Goal: Task Accomplishment & Management: Manage account settings

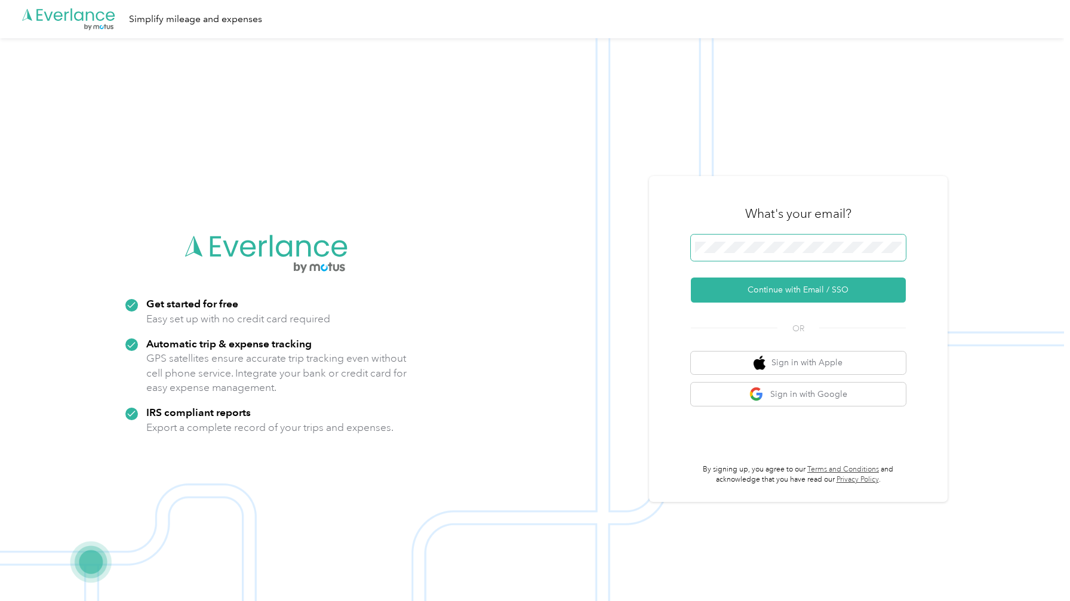
drag, startPoint x: 723, startPoint y: 16, endPoint x: 783, endPoint y: 257, distance: 249.3
click at [783, 257] on span at bounding box center [798, 248] width 215 height 26
click at [774, 293] on button "Continue with Email / SSO" at bounding box center [798, 290] width 215 height 25
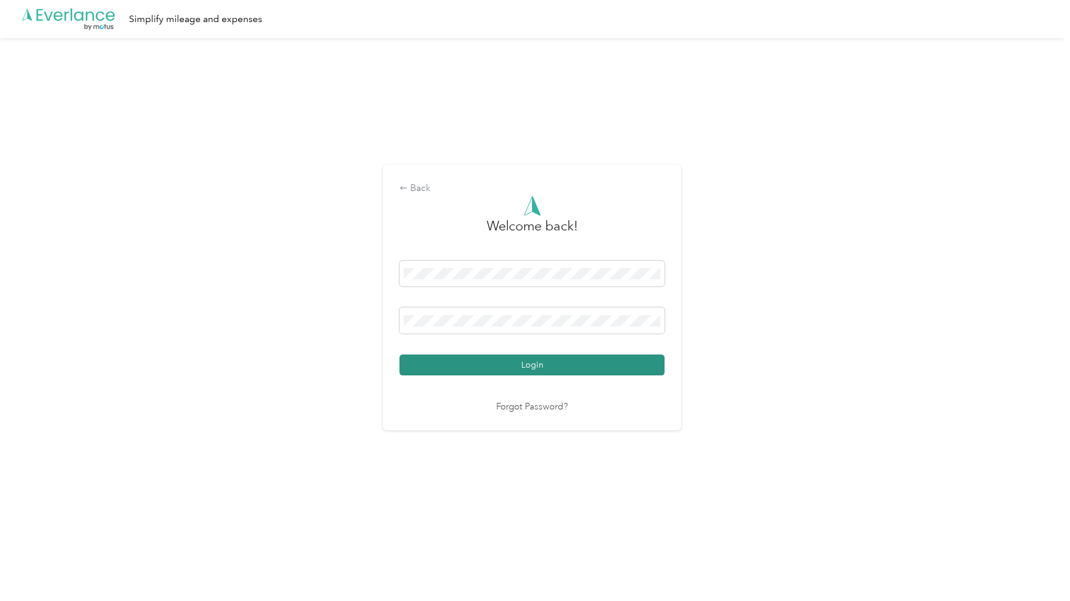
click at [521, 363] on button "Login" at bounding box center [532, 365] width 265 height 21
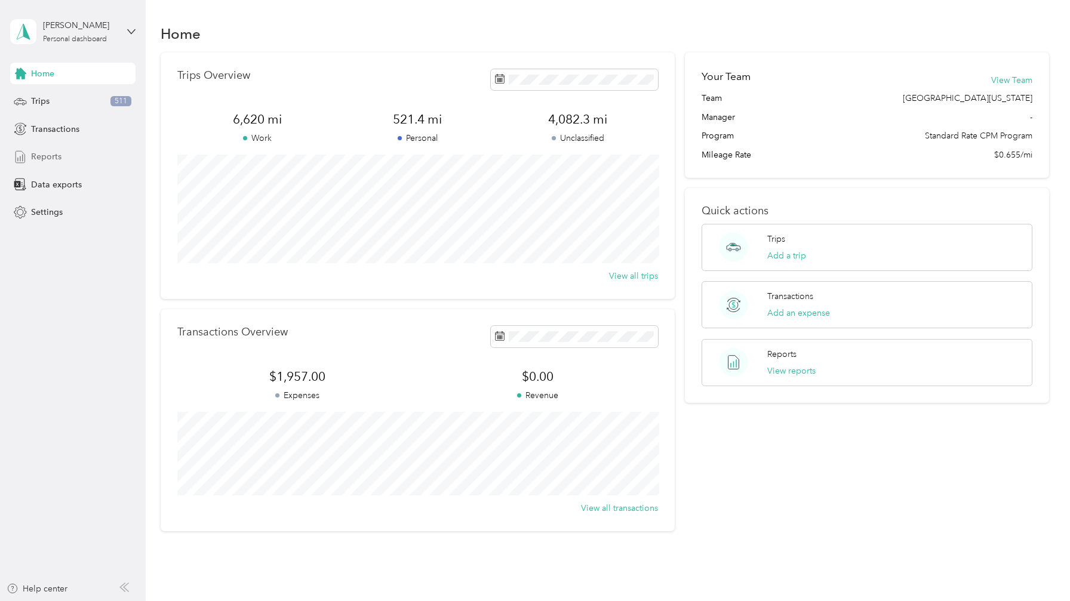
click at [51, 158] on span "Reports" at bounding box center [46, 157] width 30 height 13
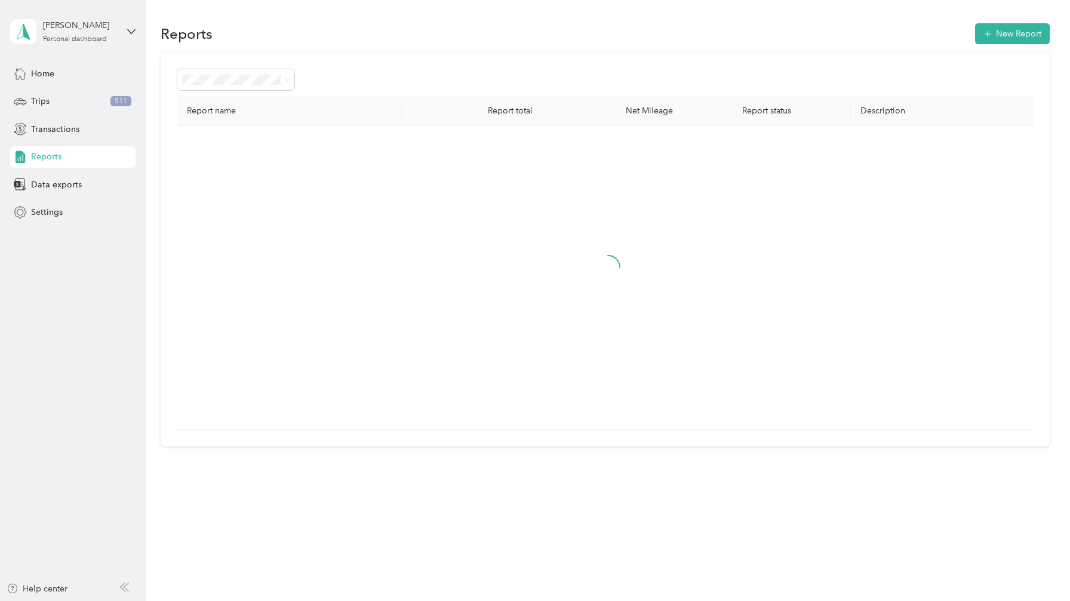
click at [155, 31] on div "Reports New Report Report name Report total Net Mileage Report status Descripti…" at bounding box center [605, 256] width 919 height 512
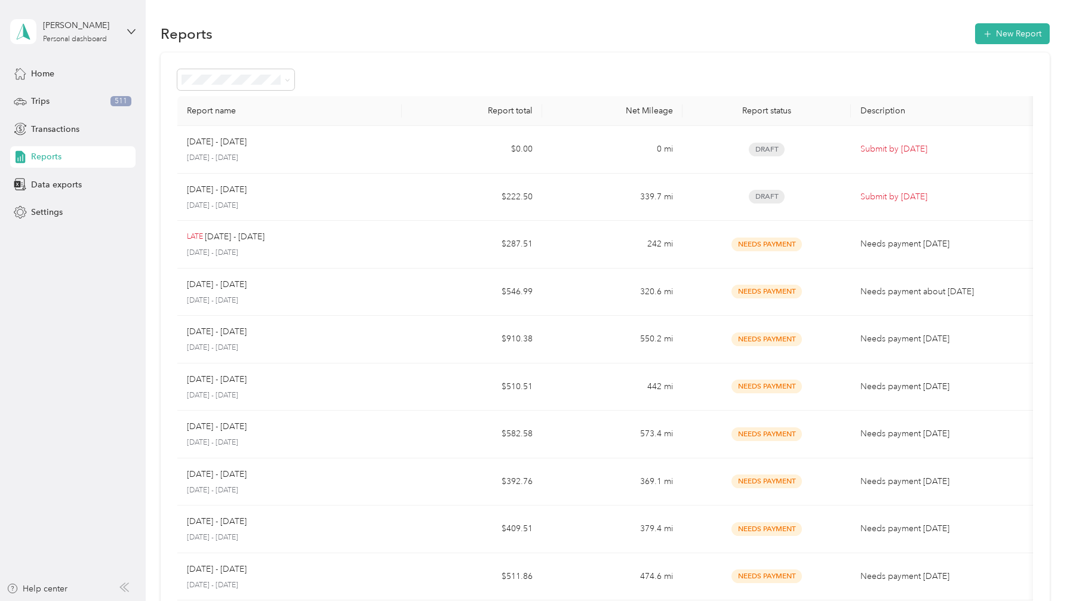
click at [153, 30] on div "Reports New Report Report name Report total Net Mileage Report status Descripti…" at bounding box center [605, 358] width 919 height 716
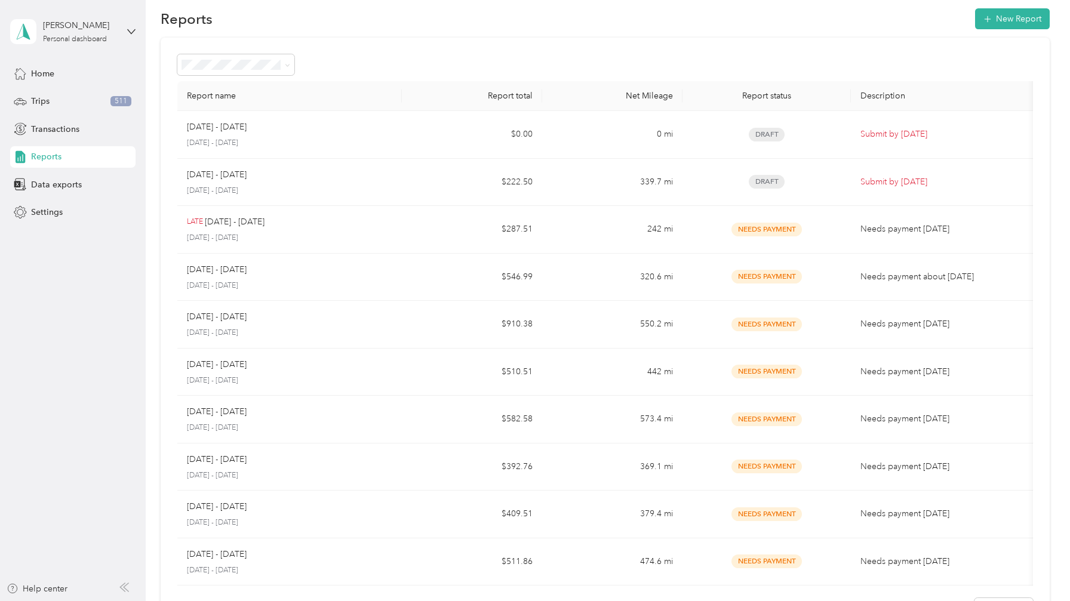
scroll to position [18, 0]
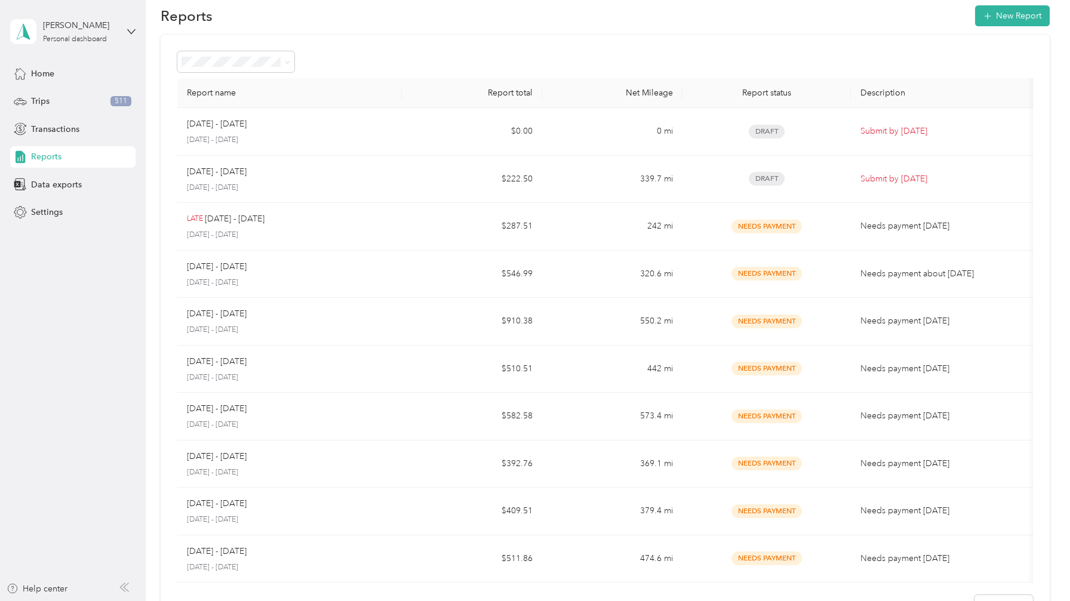
click at [154, 35] on div "Reports New Report Report name Report total Net Mileage Report status Descripti…" at bounding box center [605, 340] width 919 height 716
click at [153, 39] on div "Reports New Report Report name Report total Net Mileage Report status Descripti…" at bounding box center [605, 340] width 919 height 716
click at [150, 51] on div "Reports New Report Report name Report total Net Mileage Report status Descripti…" at bounding box center [605, 340] width 919 height 716
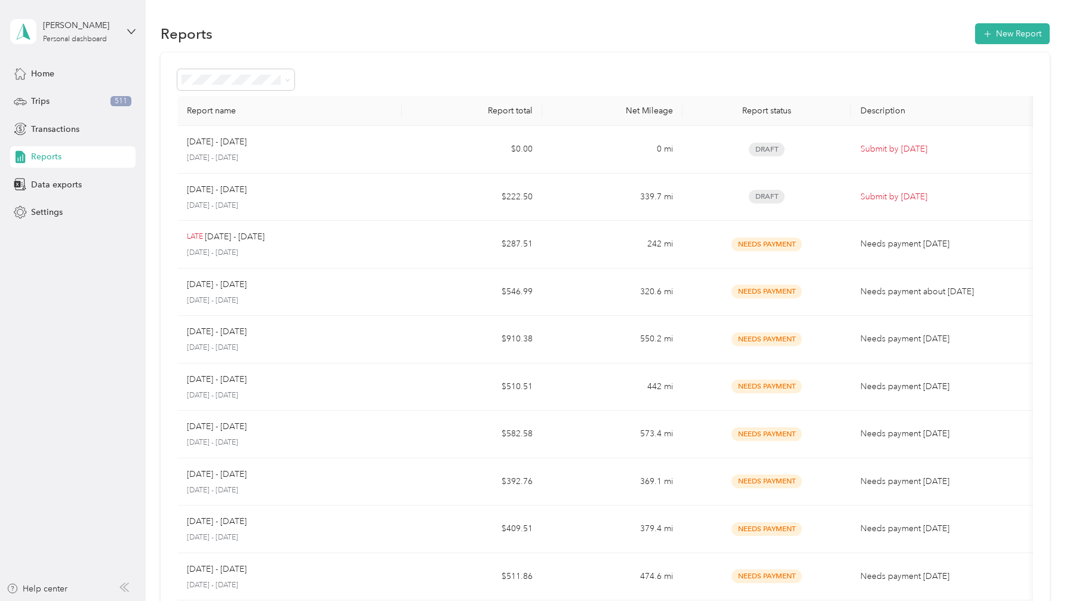
scroll to position [0, 0]
click at [151, 54] on div "Reports New Report Report name Report total Net Mileage Report status Descripti…" at bounding box center [605, 358] width 919 height 716
click at [423, 26] on div "Reports New Report" at bounding box center [605, 33] width 889 height 25
click at [74, 128] on span "Transactions" at bounding box center [55, 129] width 48 height 13
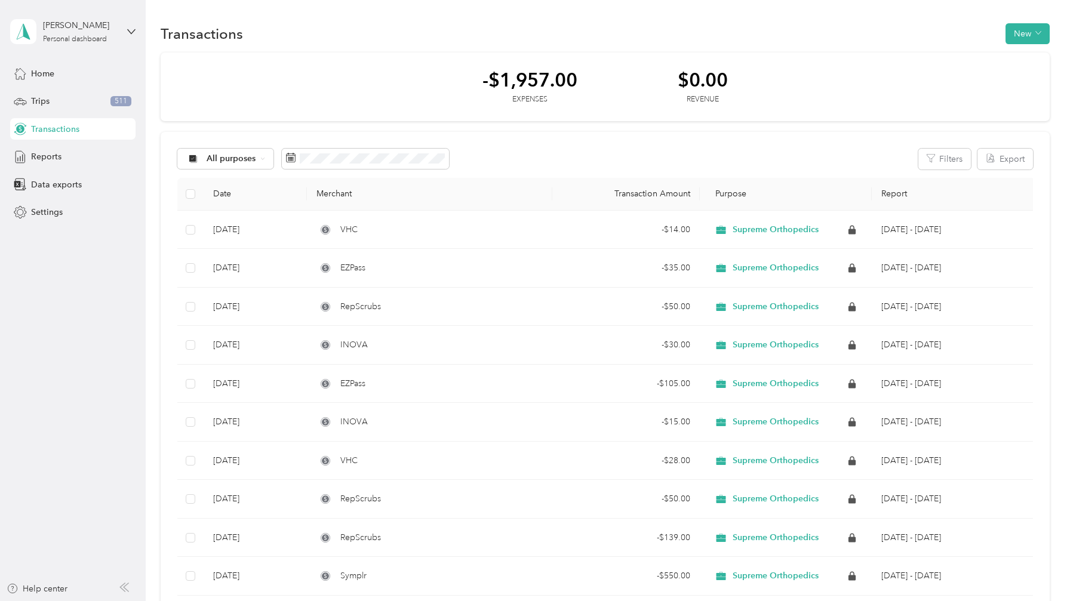
click at [303, 24] on div "Transactions New" at bounding box center [605, 33] width 889 height 25
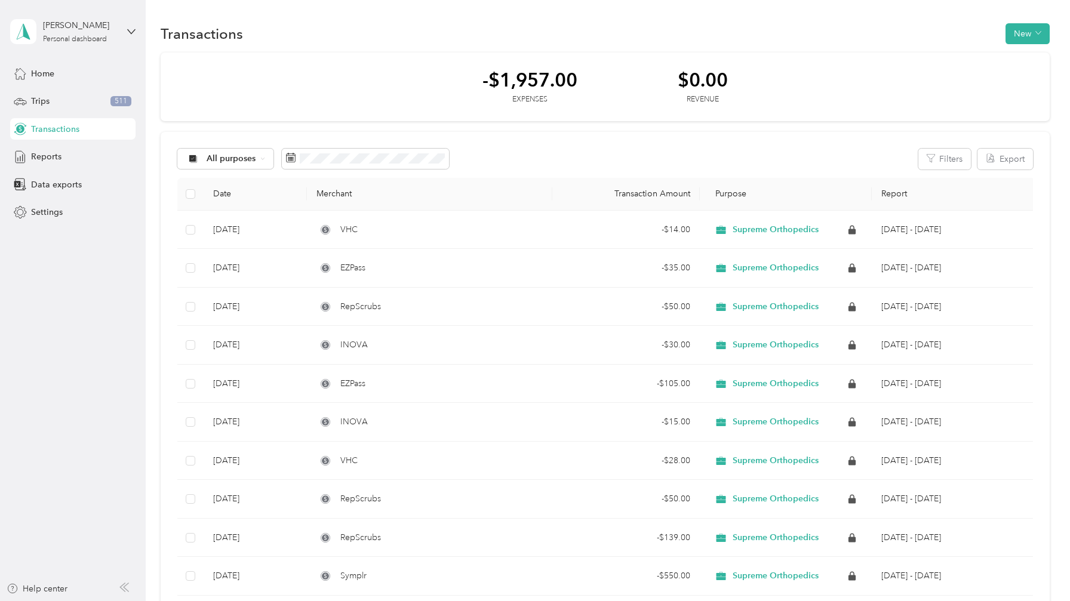
click at [1038, 31] on icon "button" at bounding box center [1039, 33] width 6 height 6
click at [1027, 64] on li "Expense" at bounding box center [1022, 56] width 62 height 21
click at [1033, 57] on span "Expense" at bounding box center [1028, 56] width 32 height 13
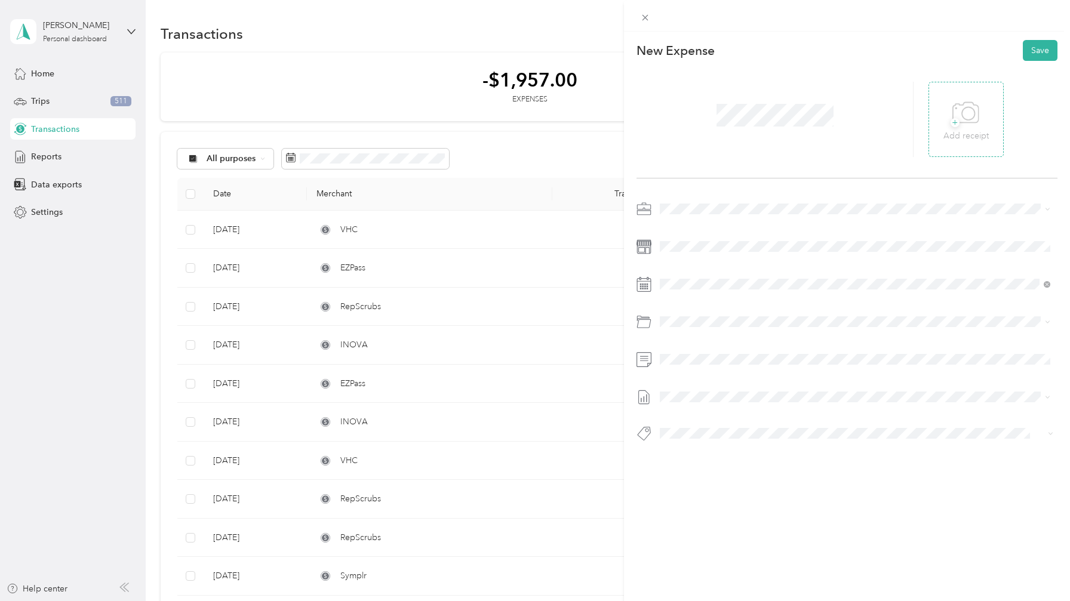
click at [977, 127] on icon at bounding box center [966, 113] width 27 height 33
click at [948, 113] on div at bounding box center [966, 119] width 75 height 75
click at [958, 118] on icon at bounding box center [958, 119] width 11 height 7
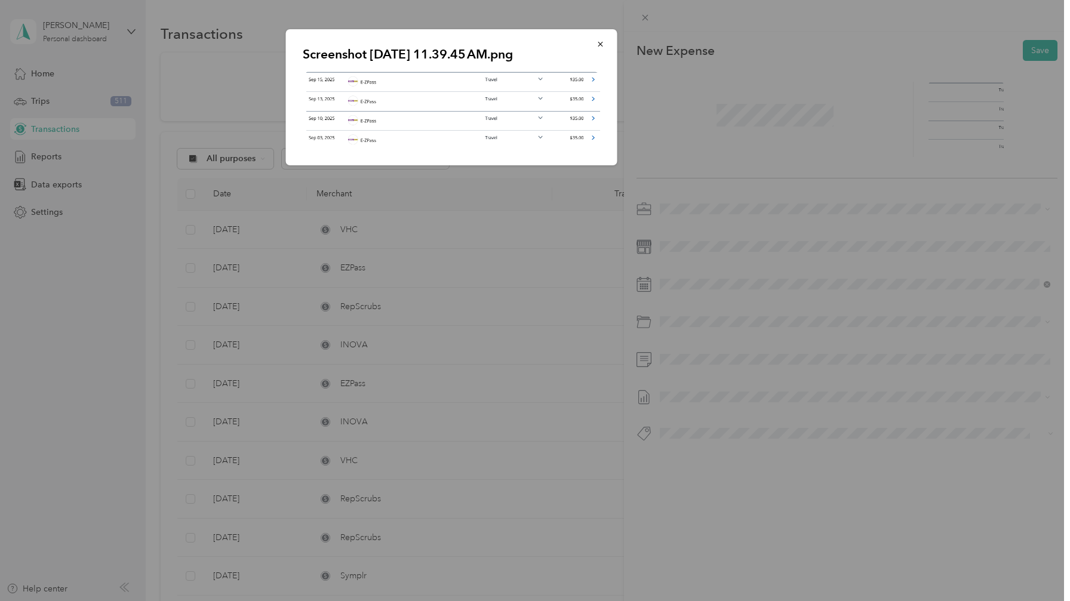
click at [879, 170] on div at bounding box center [535, 300] width 1070 height 601
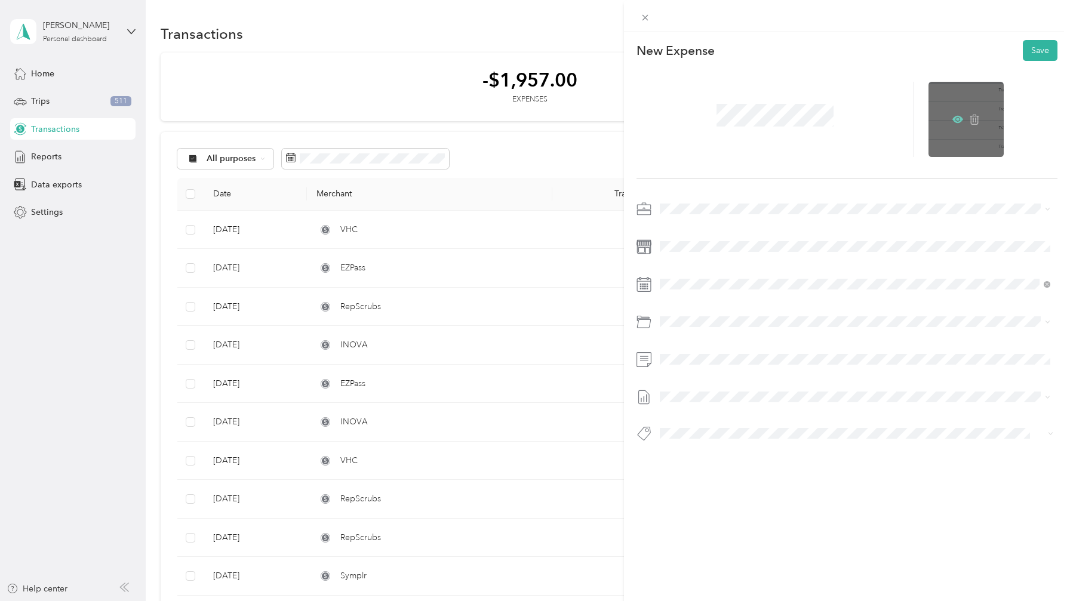
click at [960, 124] on icon at bounding box center [958, 119] width 11 height 11
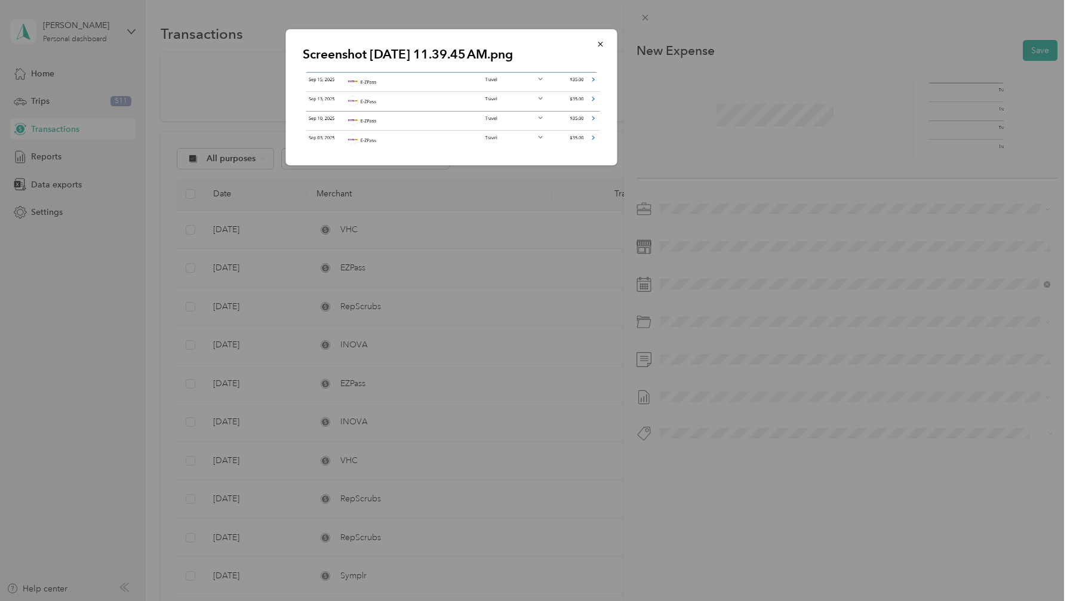
click at [874, 279] on div at bounding box center [535, 300] width 1070 height 601
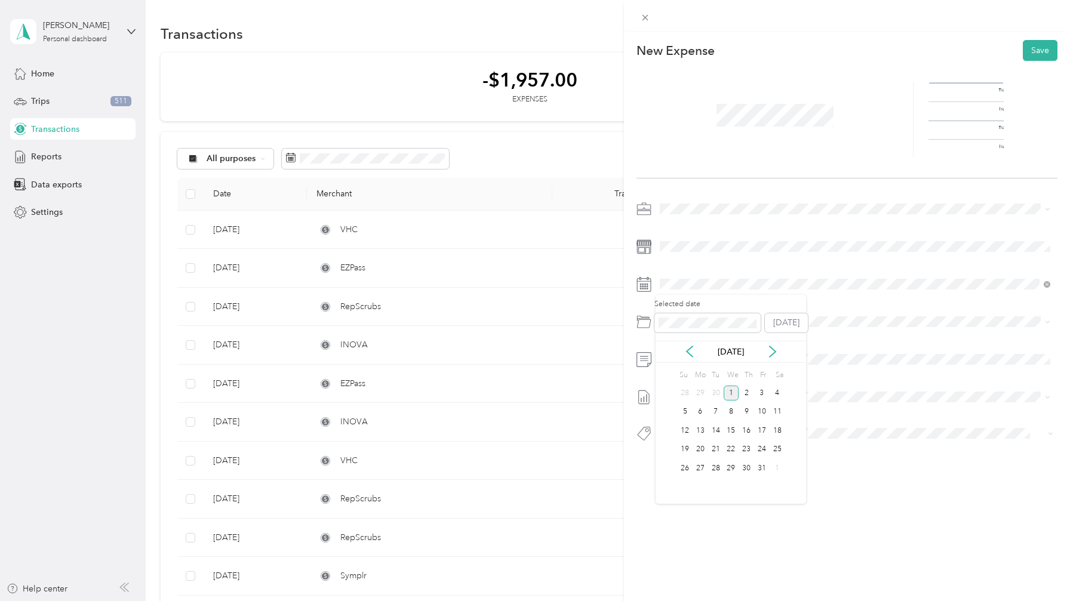
click at [696, 355] on div "[DATE]" at bounding box center [731, 352] width 151 height 13
click at [684, 352] on icon at bounding box center [690, 352] width 12 height 12
click at [699, 432] on div "15" at bounding box center [701, 430] width 16 height 15
click at [697, 329] on span at bounding box center [857, 321] width 402 height 19
click at [717, 409] on div "Tolls" at bounding box center [869, 407] width 354 height 13
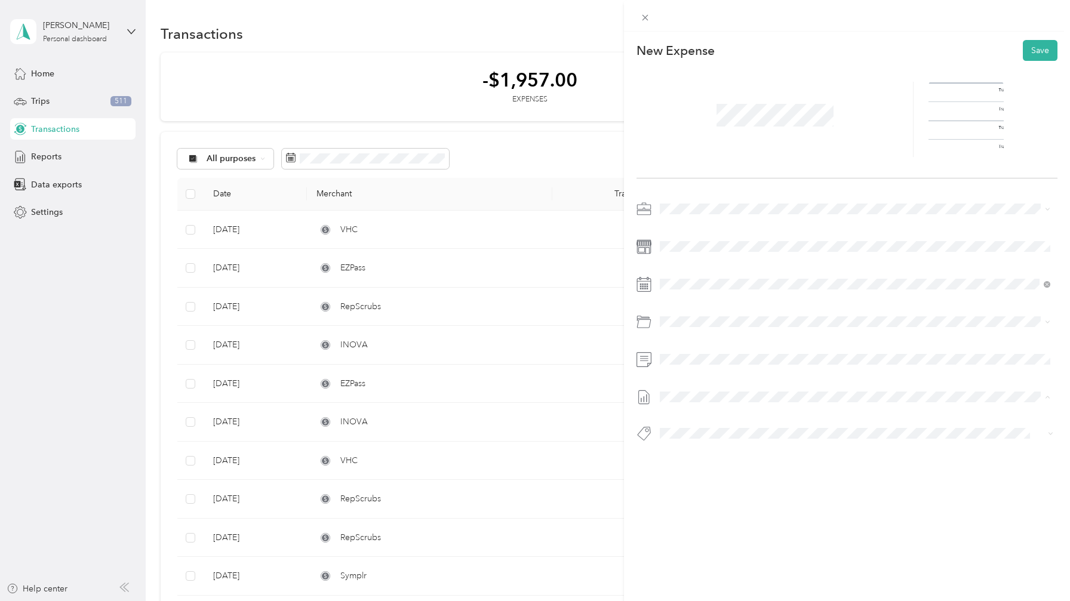
click at [716, 439] on li "[DATE] - [DATE] Draft" at bounding box center [855, 436] width 399 height 19
click at [1039, 64] on div at bounding box center [847, 120] width 421 height 118
click at [1035, 50] on button "Save" at bounding box center [1040, 50] width 35 height 21
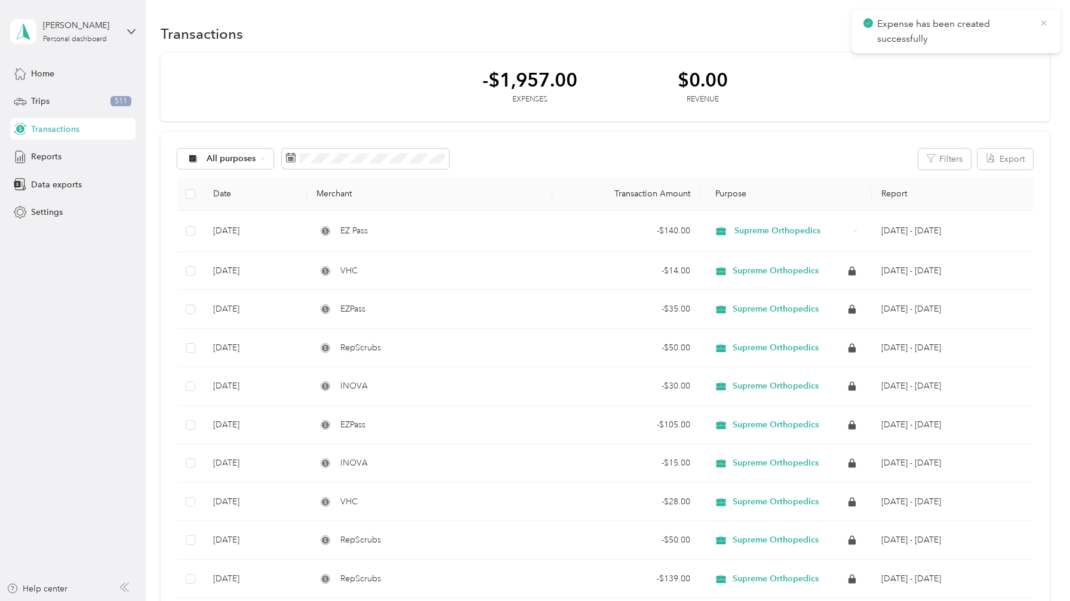
click at [1046, 24] on icon at bounding box center [1044, 23] width 10 height 11
click at [1027, 35] on button "New" at bounding box center [1028, 33] width 44 height 21
click at [1032, 57] on span "Expense" at bounding box center [1028, 56] width 32 height 13
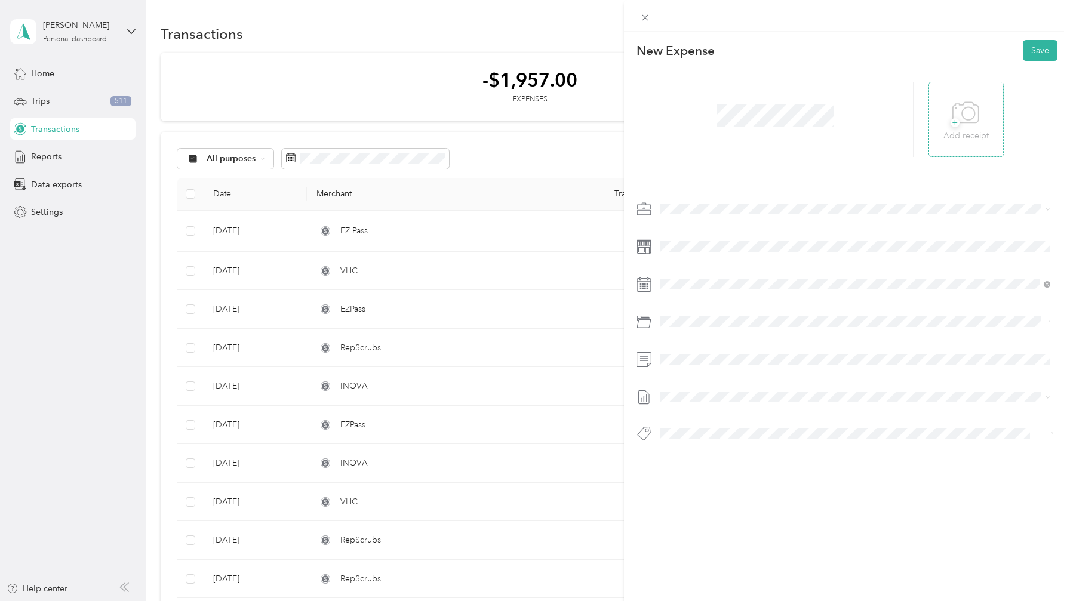
click at [977, 125] on icon at bounding box center [966, 113] width 27 height 33
click at [955, 118] on icon at bounding box center [958, 119] width 11 height 11
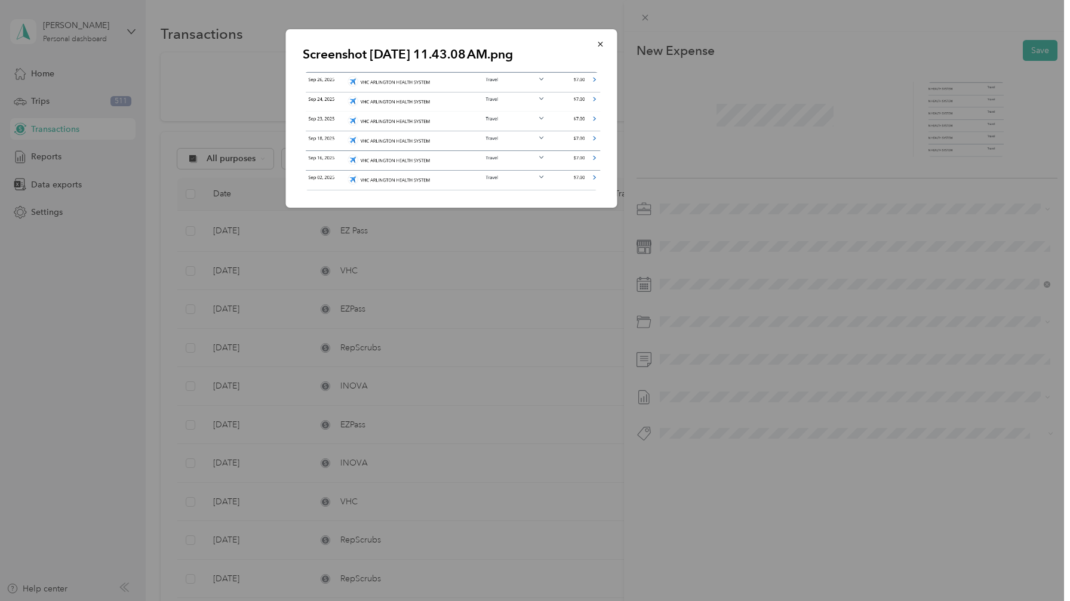
click at [729, 248] on div at bounding box center [535, 300] width 1070 height 601
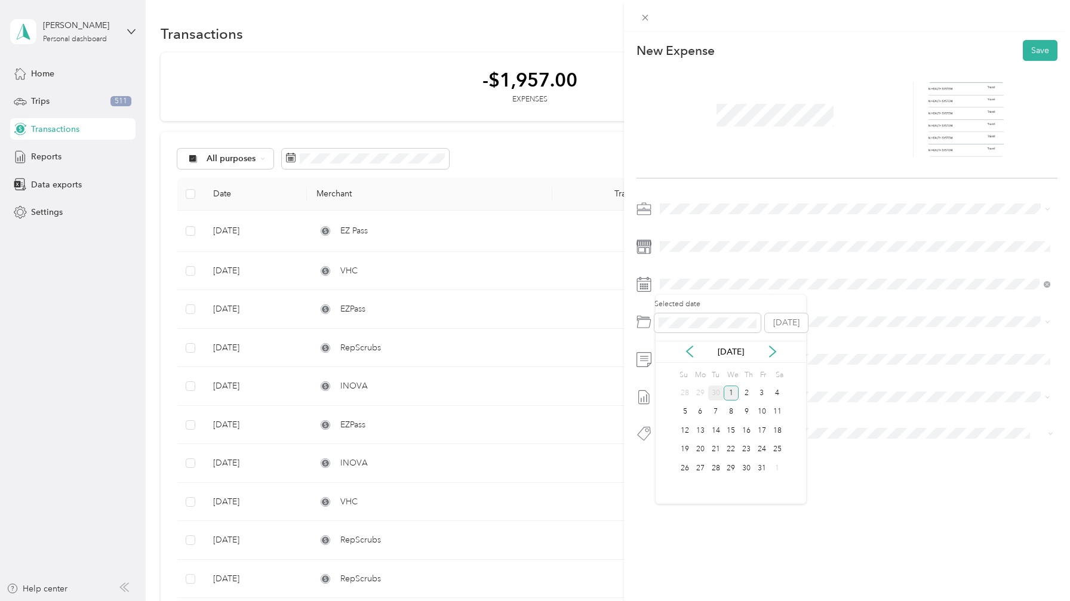
click at [716, 392] on div "30" at bounding box center [716, 393] width 16 height 15
click at [724, 375] on ol "Category Parking Rep Scrubs Tolls Vendor Credentialing" at bounding box center [855, 388] width 399 height 111
click at [711, 404] on span at bounding box center [857, 397] width 402 height 19
click at [716, 601] on div "This expense cannot be edited because it is either under review, approved, or p…" at bounding box center [532, 601] width 1064 height 0
click at [745, 406] on span at bounding box center [857, 397] width 402 height 19
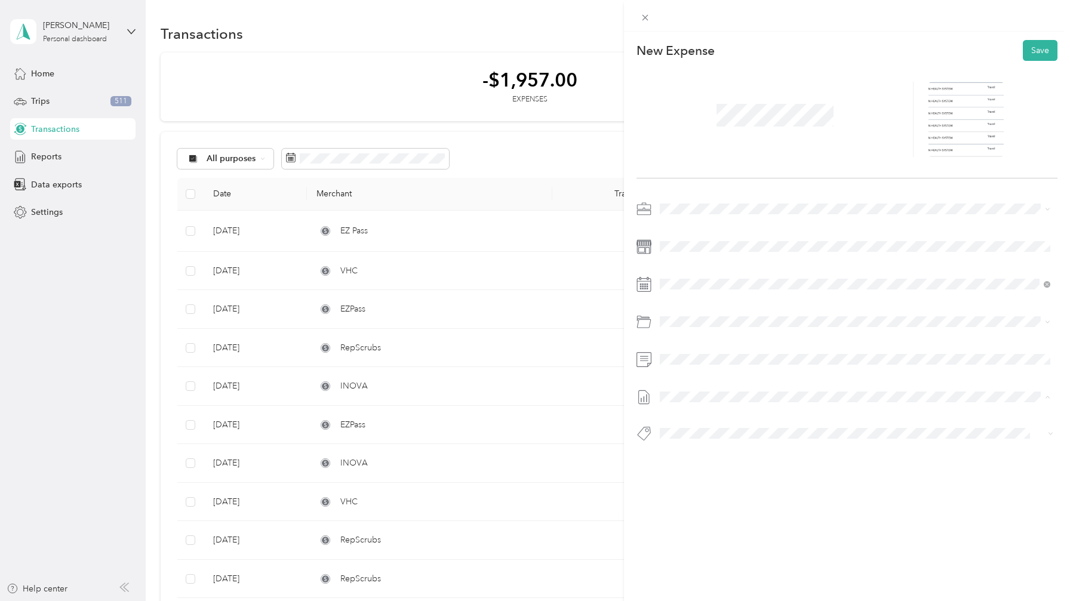
click at [729, 434] on span "[DATE] - [DATE] Draft" at bounding box center [855, 436] width 382 height 11
click at [720, 359] on li "Parking" at bounding box center [855, 369] width 399 height 22
click at [1045, 47] on button "Save" at bounding box center [1040, 50] width 35 height 21
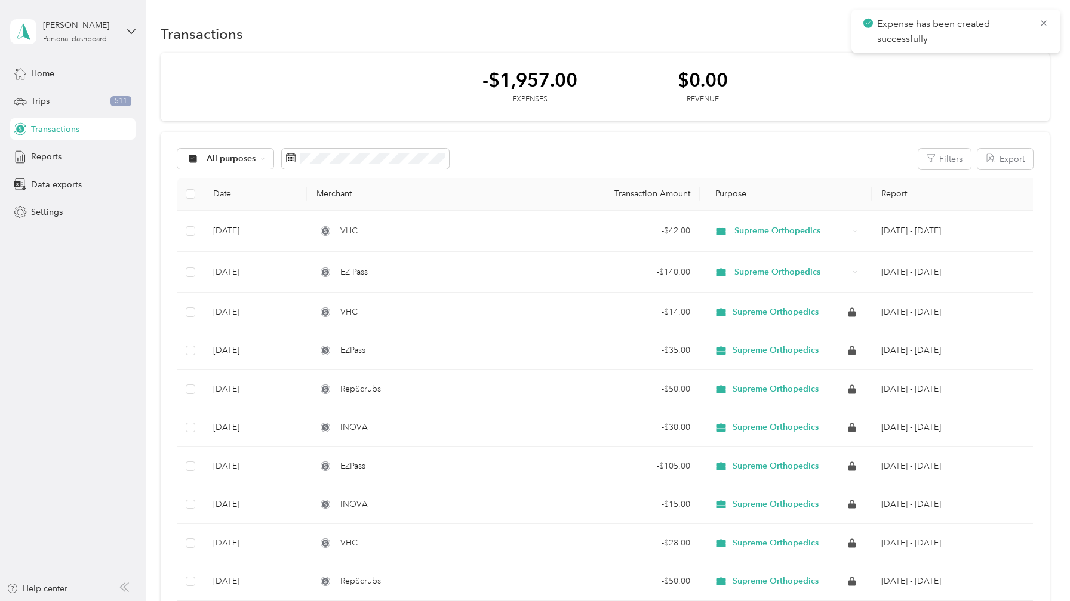
click at [1049, 23] on div "Expense has been created successfully" at bounding box center [956, 32] width 209 height 44
click at [1045, 23] on icon at bounding box center [1043, 22] width 5 height 5
click at [1029, 34] on button "New" at bounding box center [1028, 33] width 44 height 21
click at [1026, 53] on span "Expense" at bounding box center [1028, 56] width 32 height 13
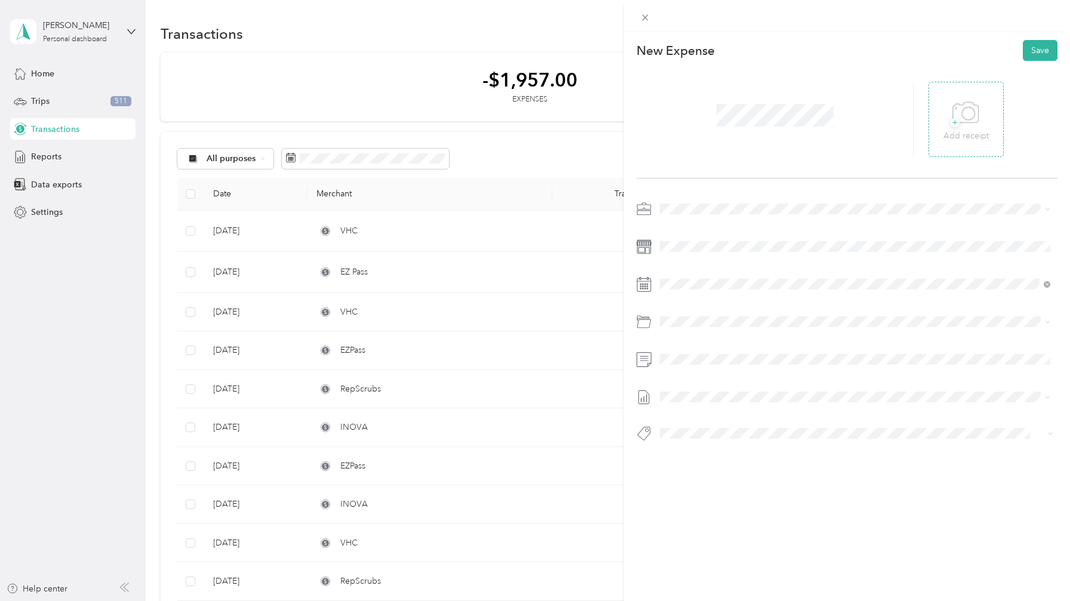
click at [983, 118] on div "+ Add receipt" at bounding box center [966, 120] width 45 height 46
click at [953, 119] on icon at bounding box center [958, 119] width 11 height 7
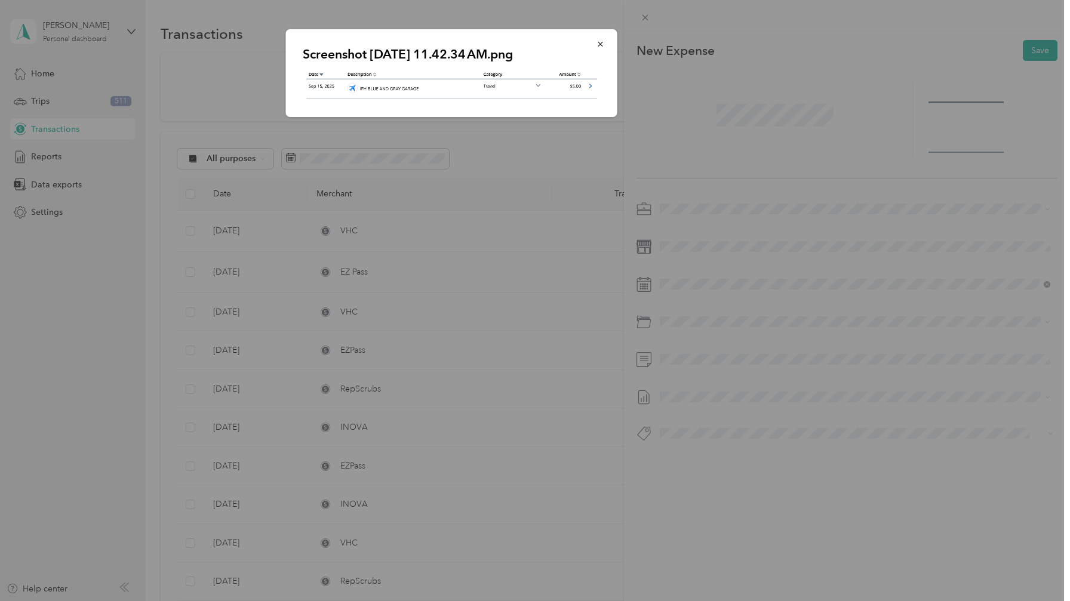
click at [815, 171] on div at bounding box center [535, 300] width 1070 height 601
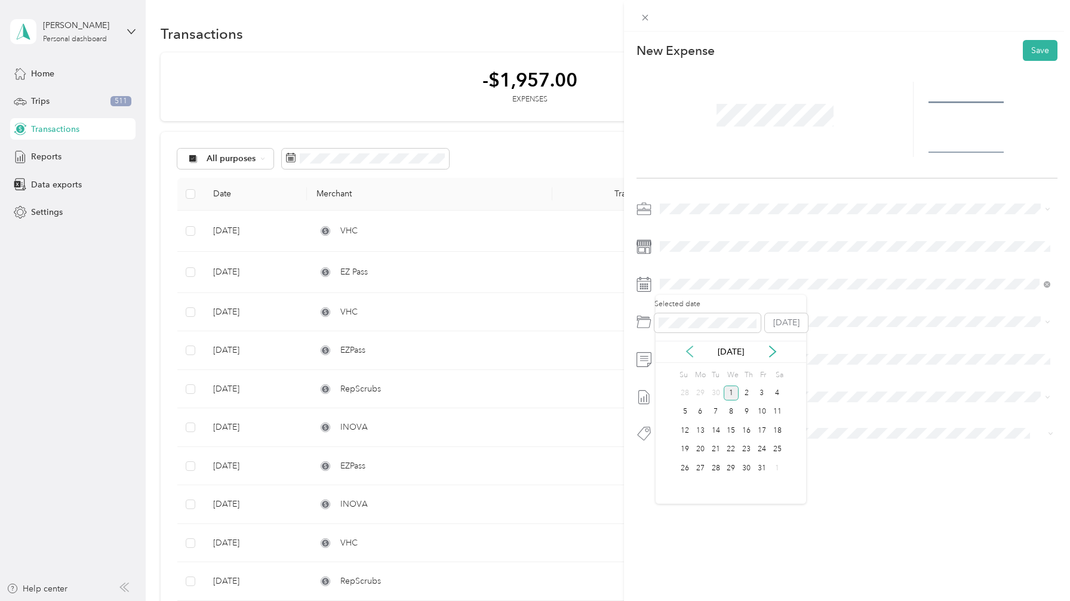
click at [690, 356] on icon at bounding box center [690, 352] width 12 height 12
click at [699, 427] on div "15" at bounding box center [701, 430] width 16 height 15
click at [708, 368] on span "Parking" at bounding box center [705, 368] width 27 height 10
click at [704, 405] on span at bounding box center [857, 397] width 402 height 19
click at [710, 437] on span "[DATE] - [DATE]" at bounding box center [690, 436] width 60 height 13
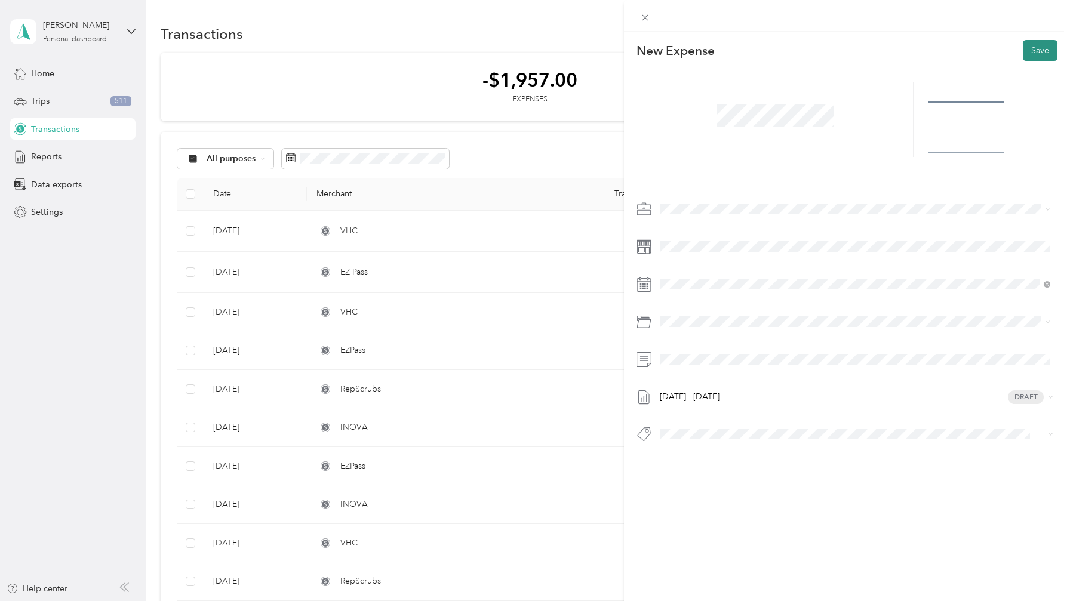
click at [1036, 54] on button "Save" at bounding box center [1040, 50] width 35 height 21
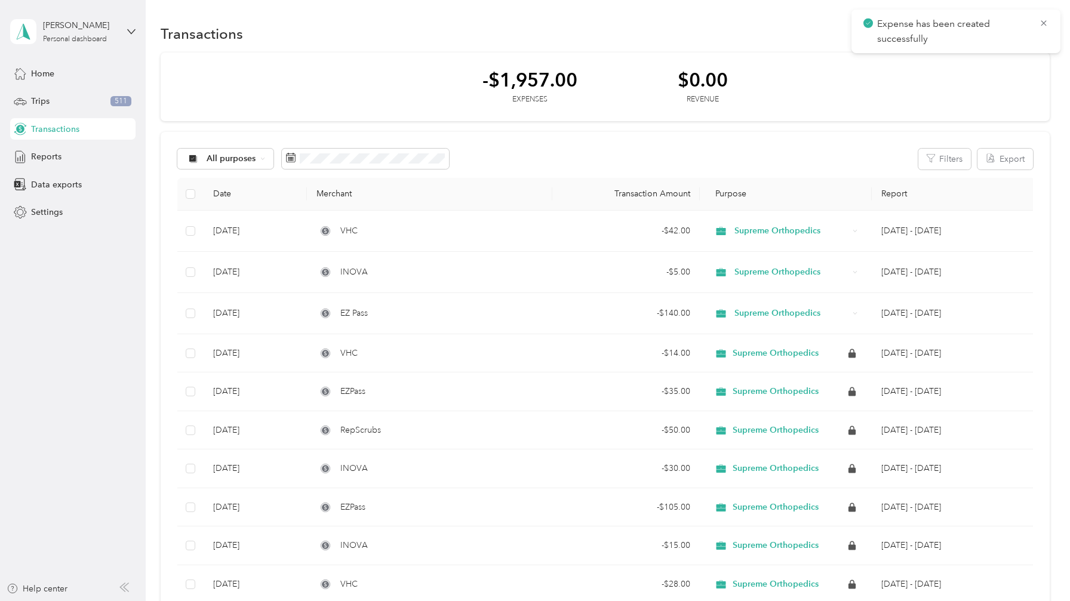
click at [334, 38] on div "Transactions New" at bounding box center [605, 33] width 889 height 25
